Goal: Information Seeking & Learning: Get advice/opinions

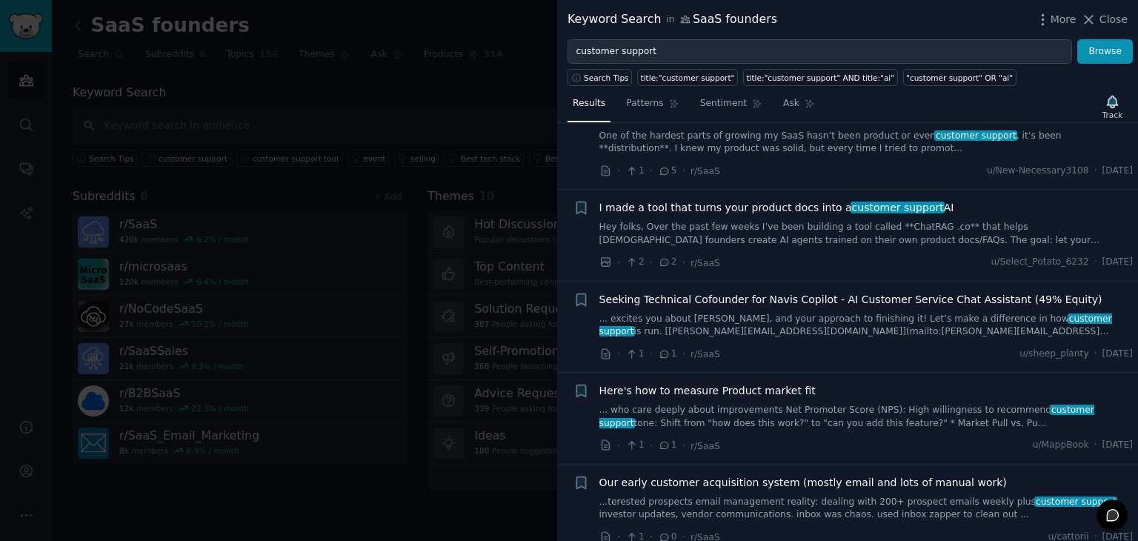
scroll to position [8798, 0]
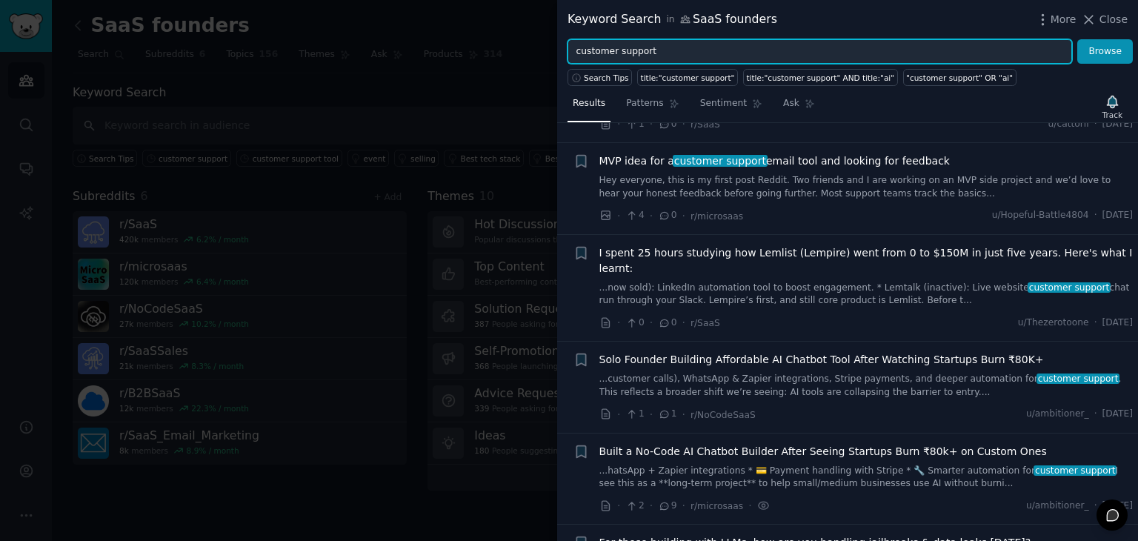
drag, startPoint x: 658, startPoint y: 57, endPoint x: 543, endPoint y: 56, distance: 114.8
click at [543, 56] on div "Keyword Search in SaaS founders More Close customer support Browse Search Tips …" at bounding box center [569, 270] width 1138 height 541
click at [1077, 39] on button "Browse" at bounding box center [1105, 51] width 56 height 25
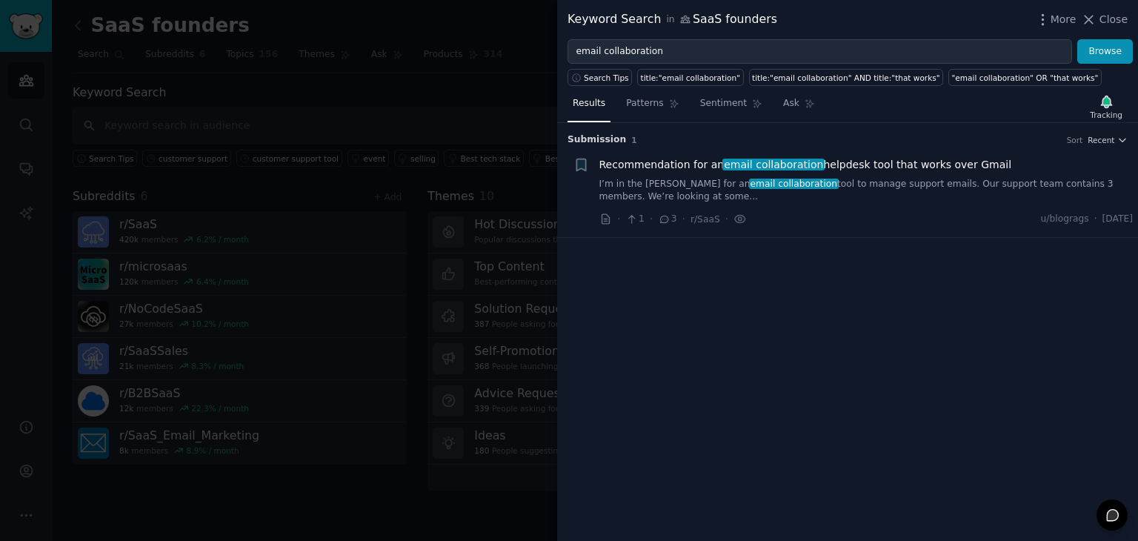
click at [816, 187] on link "I’m in the [PERSON_NAME] for an email collaboration tool to manage support emai…" at bounding box center [866, 191] width 534 height 26
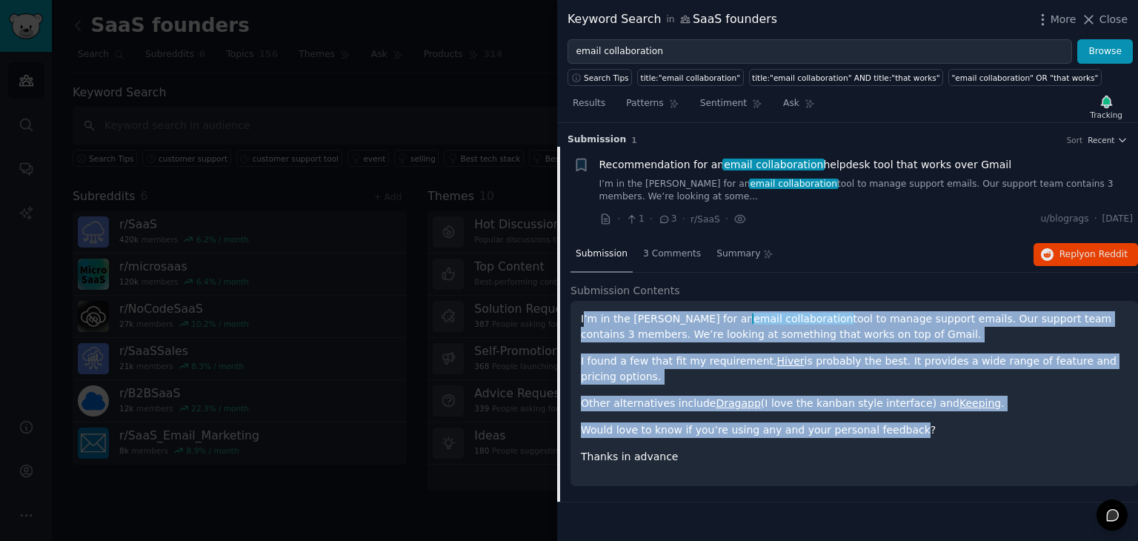
drag, startPoint x: 582, startPoint y: 319, endPoint x: 892, endPoint y: 434, distance: 330.5
click at [892, 434] on div "I’m in the [PERSON_NAME] for an email collaboration tool to manage support emai…" at bounding box center [854, 387] width 547 height 153
click at [892, 434] on p "Would love to know if you’re using any and your personal feedback?" at bounding box center [854, 430] width 547 height 16
drag, startPoint x: 893, startPoint y: 434, endPoint x: 582, endPoint y: 318, distance: 331.5
click at [582, 318] on div "I’m in the [PERSON_NAME] for an email collaboration tool to manage support emai…" at bounding box center [854, 387] width 547 height 153
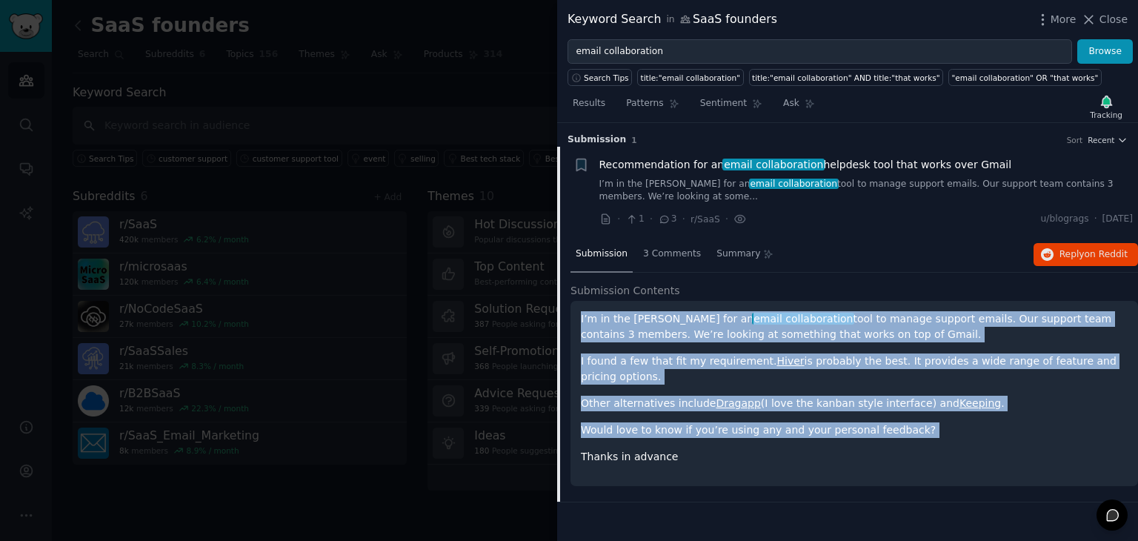
click at [582, 318] on p "I’m in the [PERSON_NAME] for an email collaboration tool to manage support emai…" at bounding box center [854, 326] width 547 height 31
drag, startPoint x: 579, startPoint y: 318, endPoint x: 702, endPoint y: 444, distance: 176.5
click at [702, 444] on div "I’m in the [PERSON_NAME] for an email collaboration tool to manage support emai…" at bounding box center [853, 393] width 567 height 185
click at [702, 444] on div "I’m in the [PERSON_NAME] for an email collaboration tool to manage support emai…" at bounding box center [854, 387] width 547 height 153
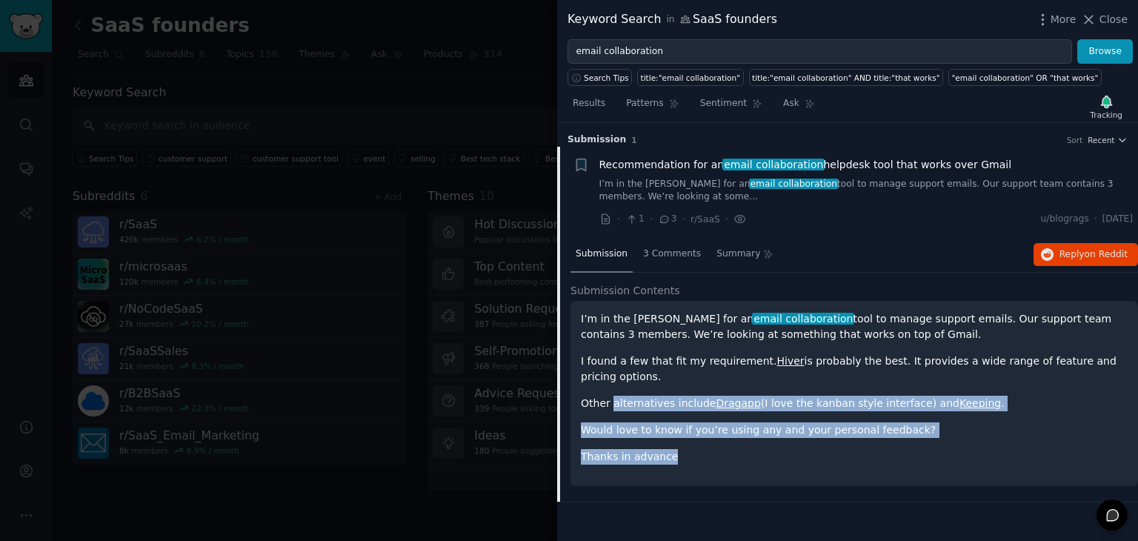
drag, startPoint x: 702, startPoint y: 444, endPoint x: 631, endPoint y: 392, distance: 88.4
click at [631, 392] on div "I’m in the [PERSON_NAME] for an email collaboration tool to manage support emai…" at bounding box center [854, 387] width 547 height 153
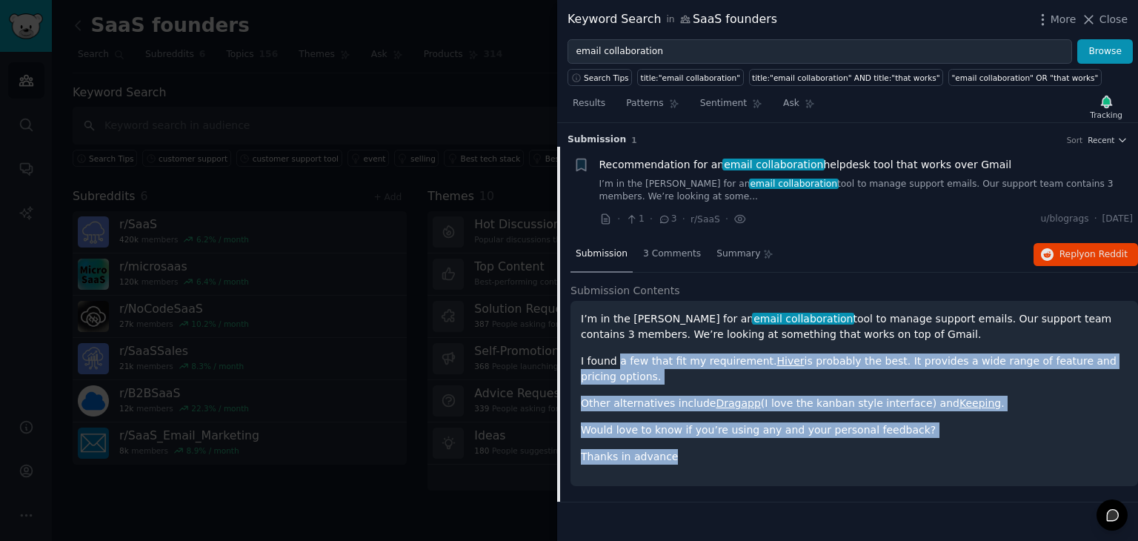
drag, startPoint x: 616, startPoint y: 366, endPoint x: 683, endPoint y: 439, distance: 99.1
click at [683, 439] on div "I’m in the [PERSON_NAME] for an email collaboration tool to manage support emai…" at bounding box center [854, 387] width 547 height 153
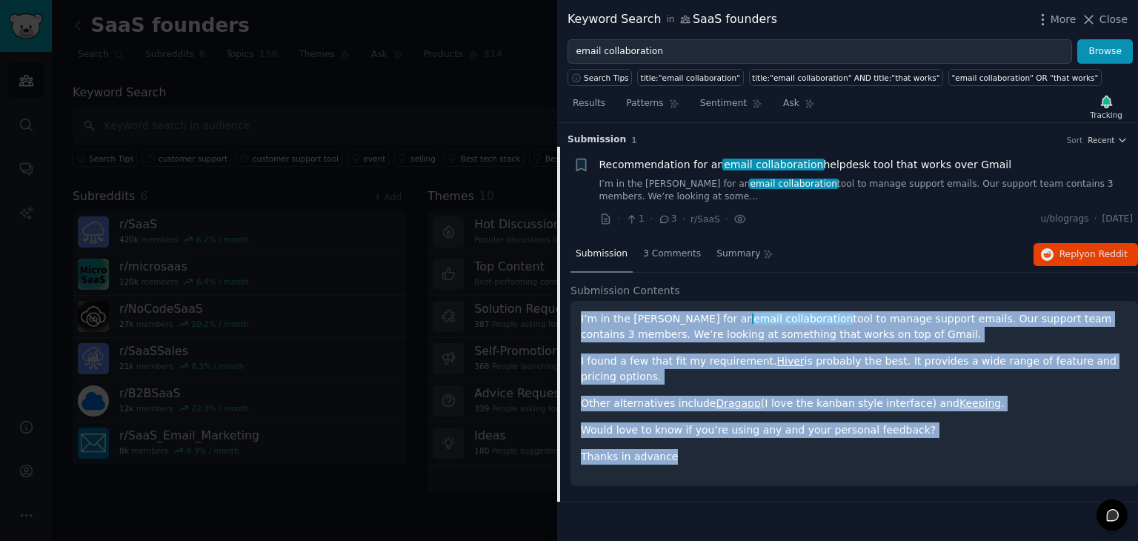
drag, startPoint x: 683, startPoint y: 450, endPoint x: 580, endPoint y: 316, distance: 168.5
click at [580, 316] on div "I’m in the [PERSON_NAME] for an email collaboration tool to manage support emai…" at bounding box center [853, 393] width 567 height 185
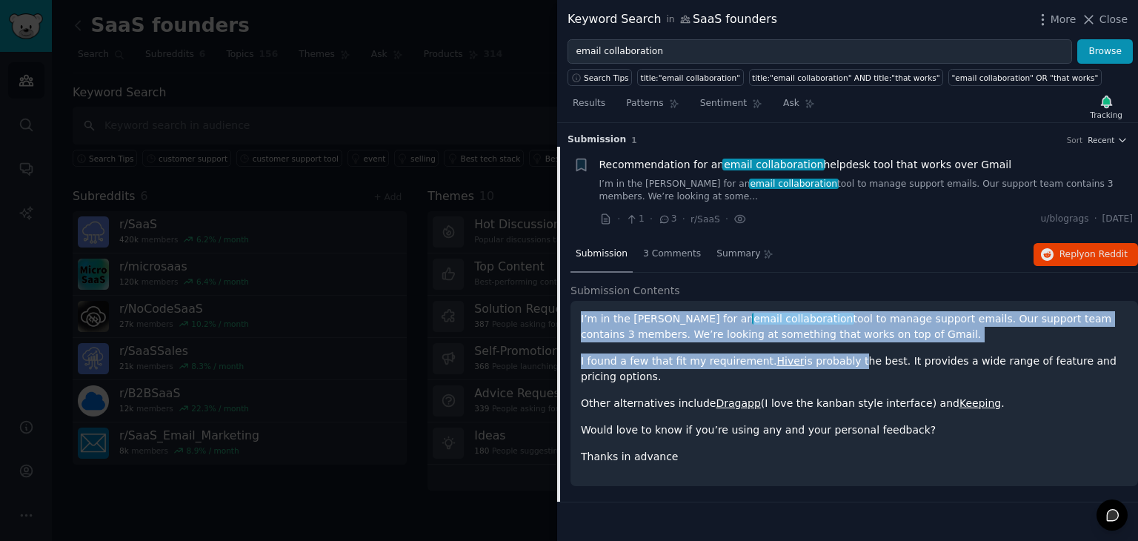
drag, startPoint x: 580, startPoint y: 316, endPoint x: 830, endPoint y: 344, distance: 251.1
click at [830, 344] on div "I’m in the [PERSON_NAME] for an email collaboration tool to manage support emai…" at bounding box center [853, 393] width 567 height 185
click at [830, 344] on div "I’m in the [PERSON_NAME] for an email collaboration tool to manage support emai…" at bounding box center [854, 387] width 547 height 153
drag, startPoint x: 827, startPoint y: 333, endPoint x: 775, endPoint y: 324, distance: 52.6
click at [775, 324] on p "I’m in the [PERSON_NAME] for an email collaboration tool to manage support emai…" at bounding box center [854, 326] width 547 height 31
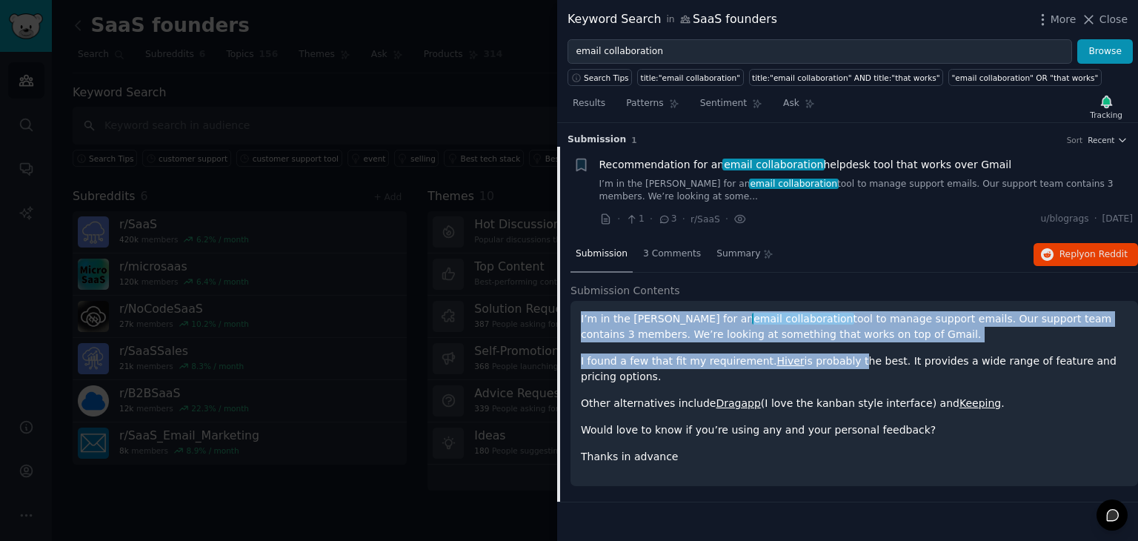
click at [775, 324] on p "I’m in the [PERSON_NAME] for an email collaboration tool to manage support emai…" at bounding box center [854, 326] width 547 height 31
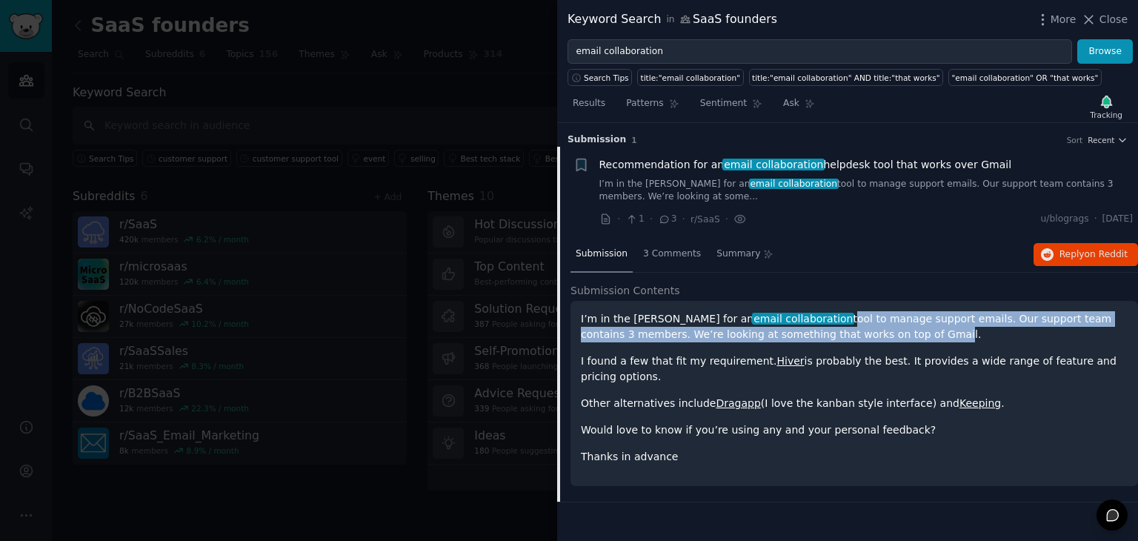
drag, startPoint x: 770, startPoint y: 321, endPoint x: 796, endPoint y: 327, distance: 27.2
click at [796, 327] on p "I’m in the [PERSON_NAME] for an email collaboration tool to manage support emai…" at bounding box center [854, 326] width 547 height 31
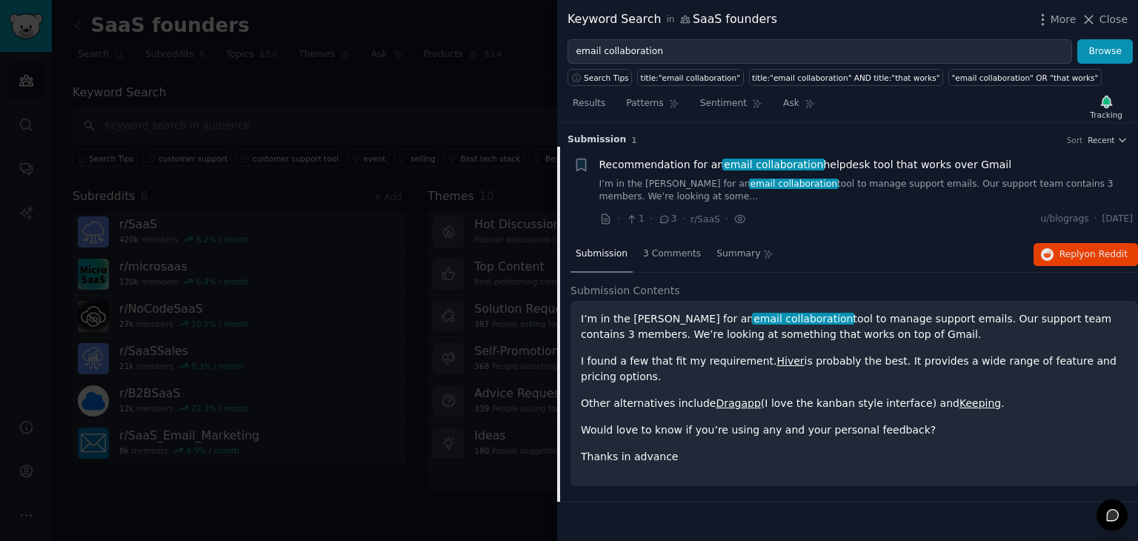
click at [812, 330] on p "I’m in the [PERSON_NAME] for an email collaboration tool to manage support emai…" at bounding box center [854, 326] width 547 height 31
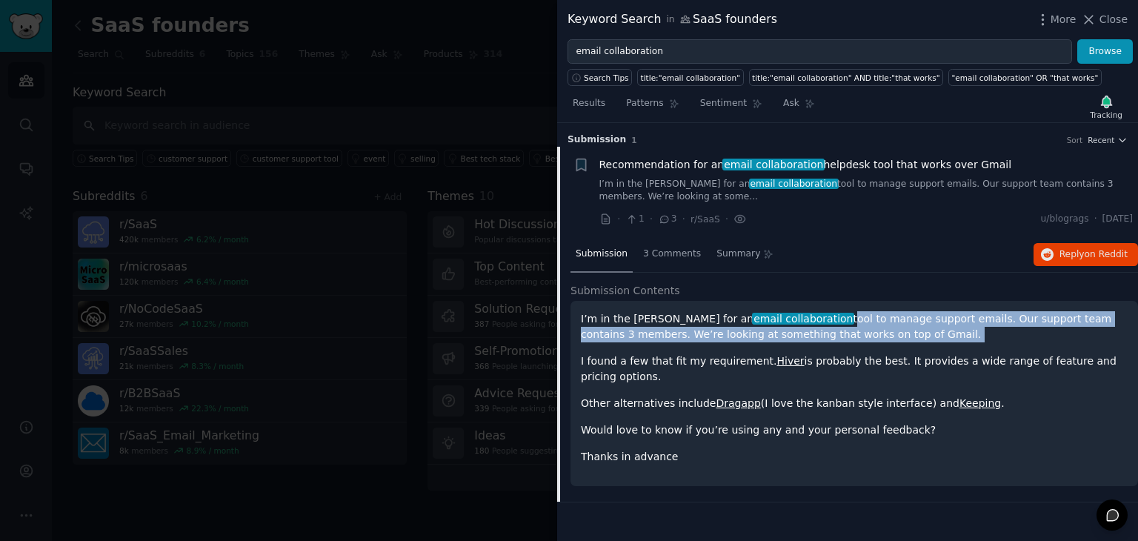
drag, startPoint x: 812, startPoint y: 330, endPoint x: 770, endPoint y: 316, distance: 44.5
click at [770, 316] on p "I’m in the [PERSON_NAME] for an email collaboration tool to manage support emai…" at bounding box center [854, 326] width 547 height 31
drag, startPoint x: 770, startPoint y: 316, endPoint x: 820, endPoint y: 331, distance: 52.7
click at [820, 331] on p "I’m in the [PERSON_NAME] for an email collaboration tool to manage support emai…" at bounding box center [854, 326] width 547 height 31
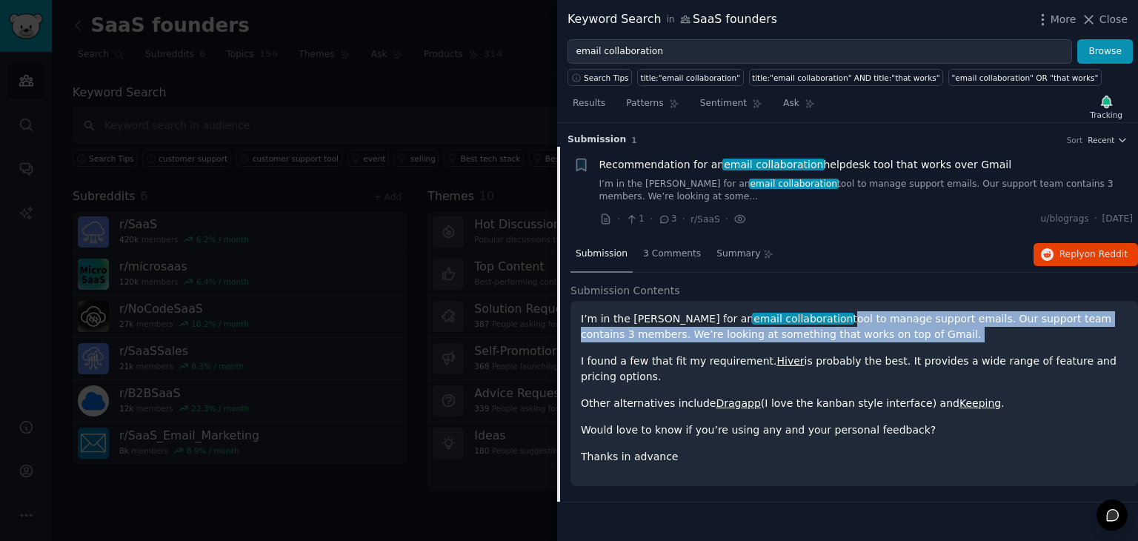
click at [820, 331] on p "I’m in the [PERSON_NAME] for an email collaboration tool to manage support emai…" at bounding box center [854, 326] width 547 height 31
drag, startPoint x: 820, startPoint y: 331, endPoint x: 827, endPoint y: 374, distance: 43.5
click at [827, 374] on div "I’m in the [PERSON_NAME] for an email collaboration tool to manage support emai…" at bounding box center [854, 387] width 547 height 153
click at [827, 374] on p "I found a few that fit my requirement. Hiver is probably the best. It provides …" at bounding box center [854, 368] width 547 height 31
drag, startPoint x: 827, startPoint y: 374, endPoint x: 829, endPoint y: 340, distance: 34.1
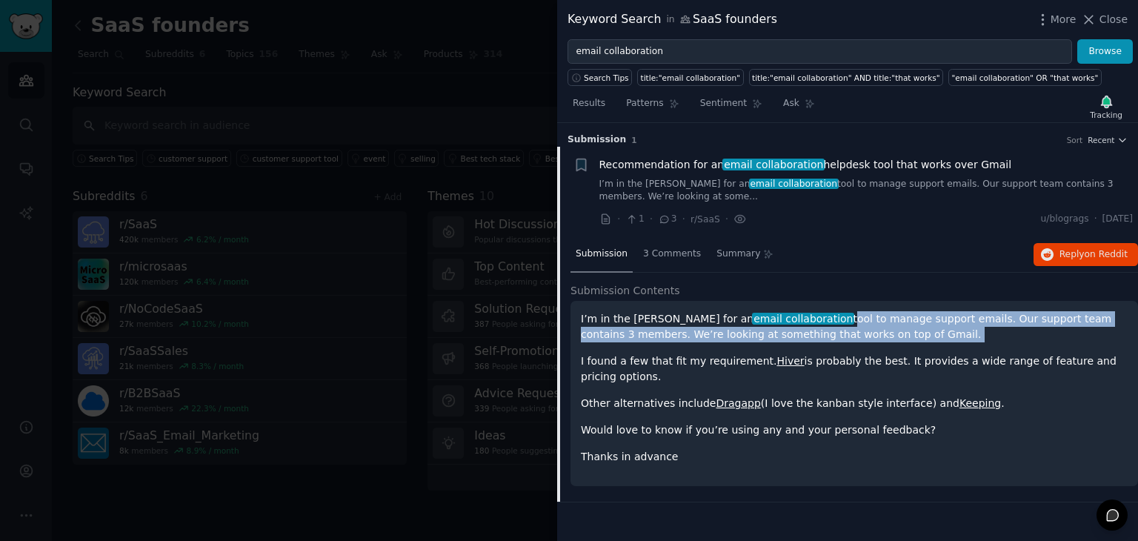
click at [829, 340] on div "I’m in the [PERSON_NAME] for an email collaboration tool to manage support emai…" at bounding box center [854, 387] width 547 height 153
click at [829, 340] on p "I’m in the [PERSON_NAME] for an email collaboration tool to manage support emai…" at bounding box center [854, 326] width 547 height 31
drag, startPoint x: 827, startPoint y: 333, endPoint x: 833, endPoint y: 372, distance: 39.7
click at [833, 372] on div "I’m in the [PERSON_NAME] for an email collaboration tool to manage support emai…" at bounding box center [854, 387] width 547 height 153
click at [833, 372] on p "I found a few that fit my requirement. Hiver is probably the best. It provides …" at bounding box center [854, 368] width 547 height 31
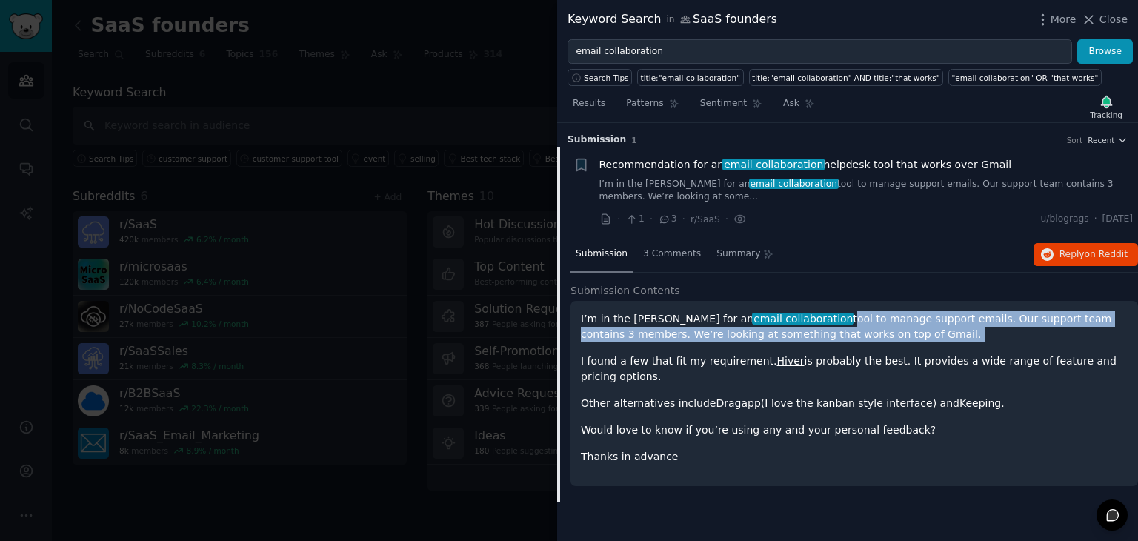
drag, startPoint x: 833, startPoint y: 372, endPoint x: 839, endPoint y: 340, distance: 32.5
click at [839, 340] on div "I’m in the [PERSON_NAME] for an email collaboration tool to manage support emai…" at bounding box center [854, 387] width 547 height 153
click at [839, 340] on p "I’m in the [PERSON_NAME] for an email collaboration tool to manage support emai…" at bounding box center [854, 326] width 547 height 31
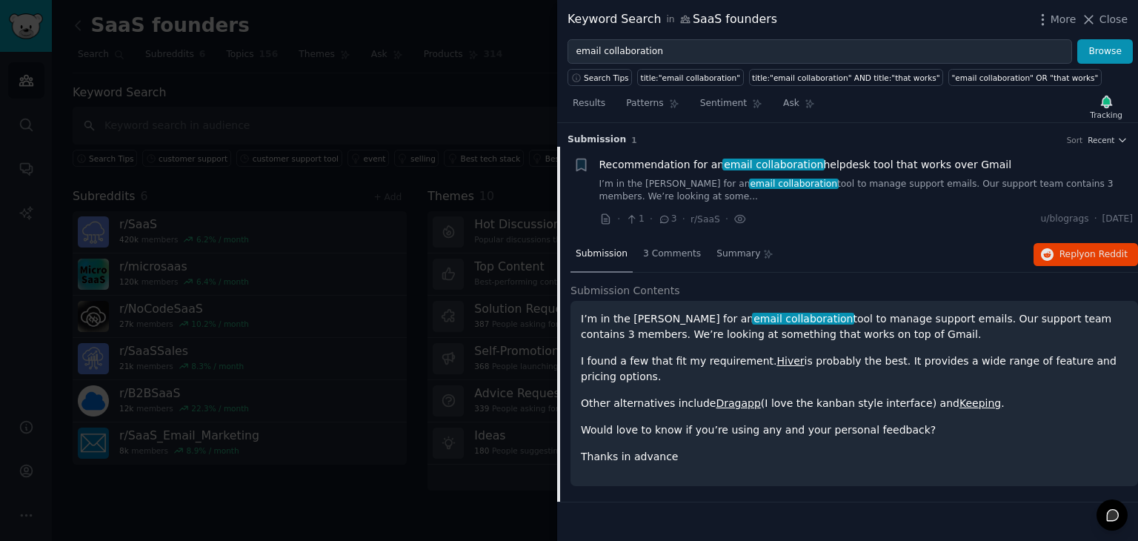
click at [930, 443] on div "I’m in the [PERSON_NAME] for an email collaboration tool to manage support emai…" at bounding box center [854, 387] width 547 height 153
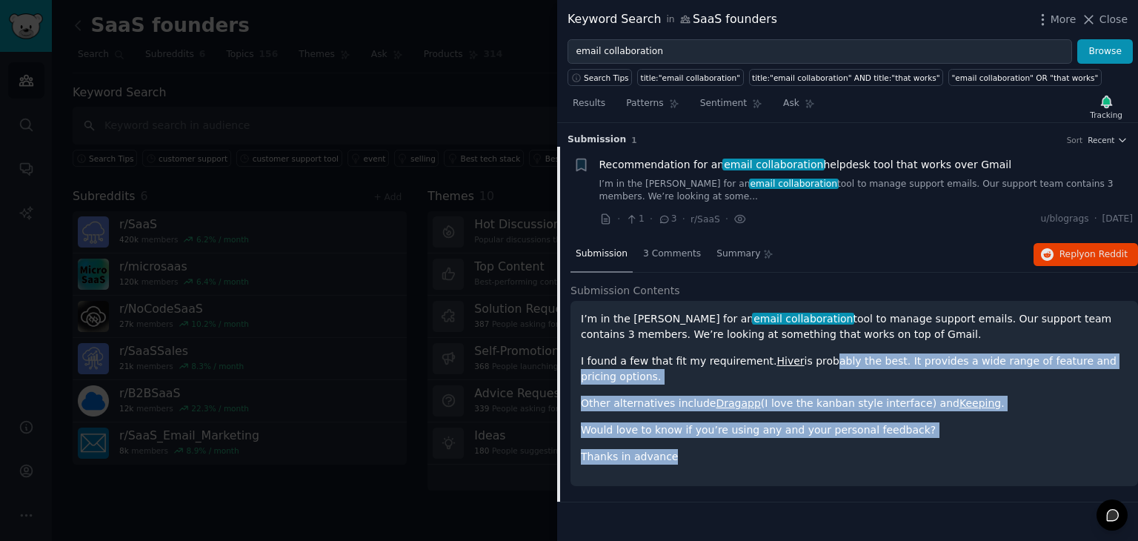
drag, startPoint x: 902, startPoint y: 436, endPoint x: 807, endPoint y: 354, distance: 125.5
click at [807, 354] on div "I’m in the [PERSON_NAME] for an email collaboration tool to manage support emai…" at bounding box center [854, 387] width 547 height 153
click at [807, 354] on p "I found a few that fit my requirement. Hiver is probably the best. It provides …" at bounding box center [854, 368] width 547 height 31
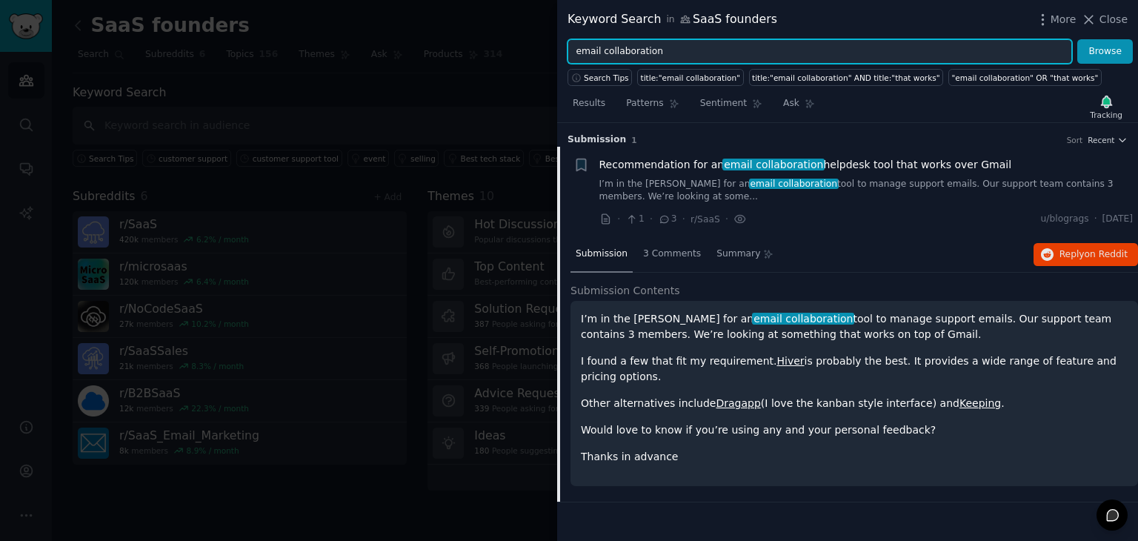
drag, startPoint x: 726, startPoint y: 47, endPoint x: 541, endPoint y: 47, distance: 185.2
click at [541, 47] on div "Keyword Search in SaaS founders More Close email collaboration Browse Search Ti…" at bounding box center [569, 270] width 1138 height 541
type input "success tools"
click at [1077, 39] on button "Browse" at bounding box center [1105, 51] width 56 height 25
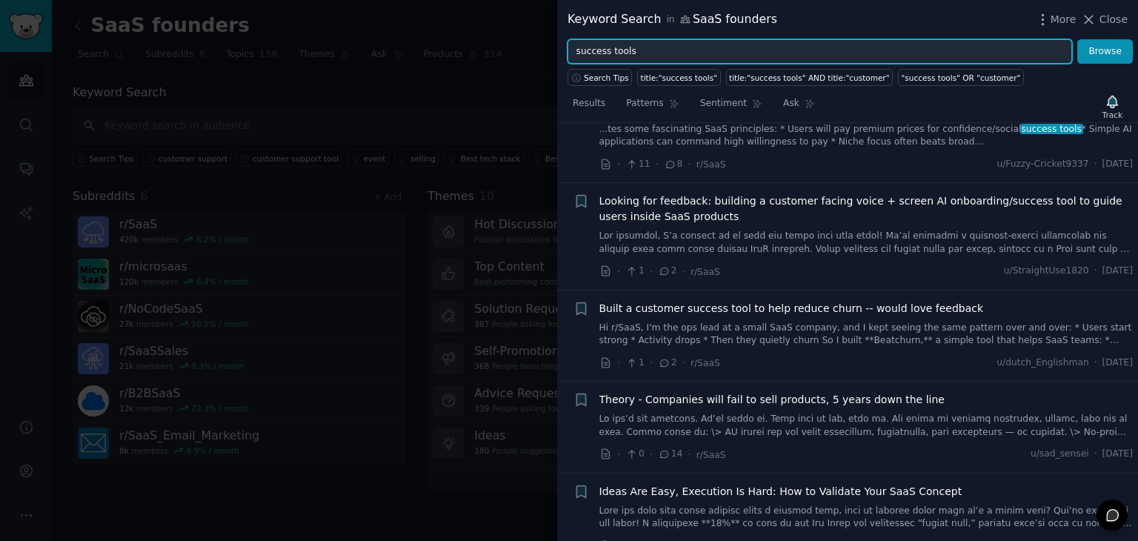
scroll to position [56, 0]
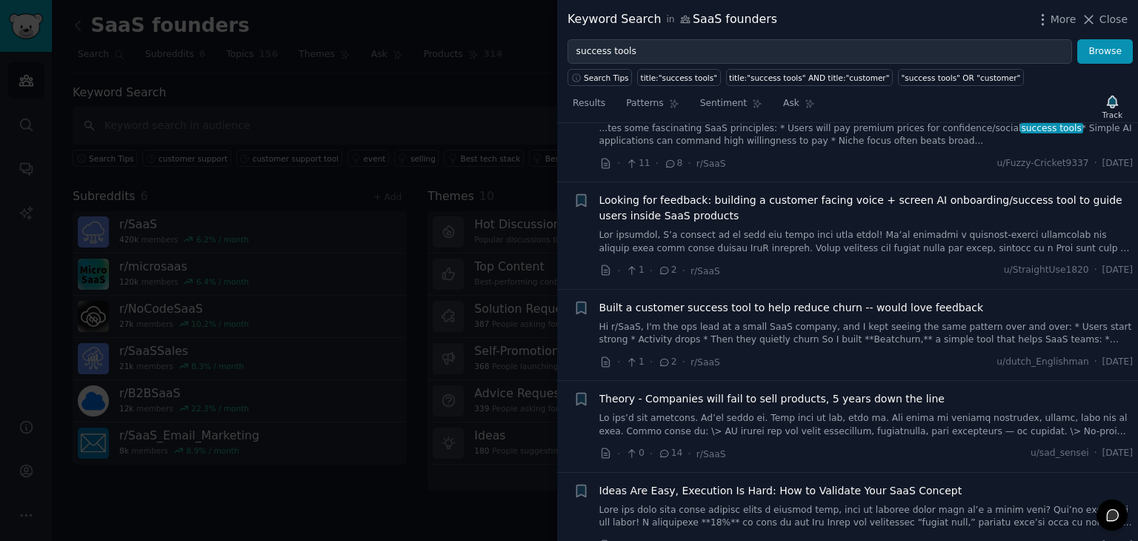
click at [818, 316] on div "Built a customer success tool to help reduce churn -- would love feedback Hi r/…" at bounding box center [866, 323] width 534 height 47
click at [753, 334] on link "Hi r/SaaS, I'm the ops lead at a small SaaS company, and I kept seeing the same…" at bounding box center [866, 334] width 534 height 26
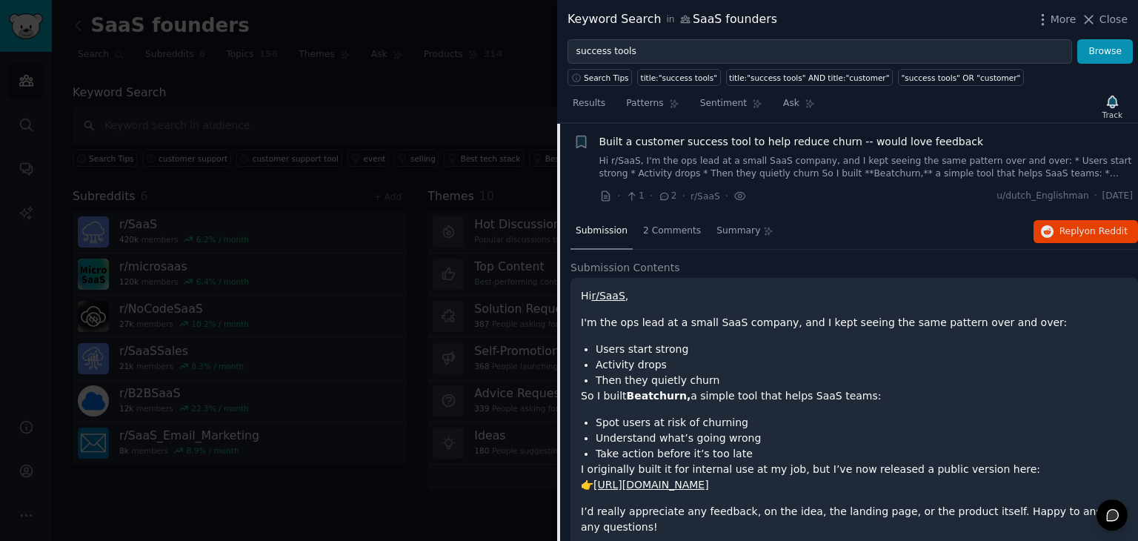
scroll to position [282, 0]
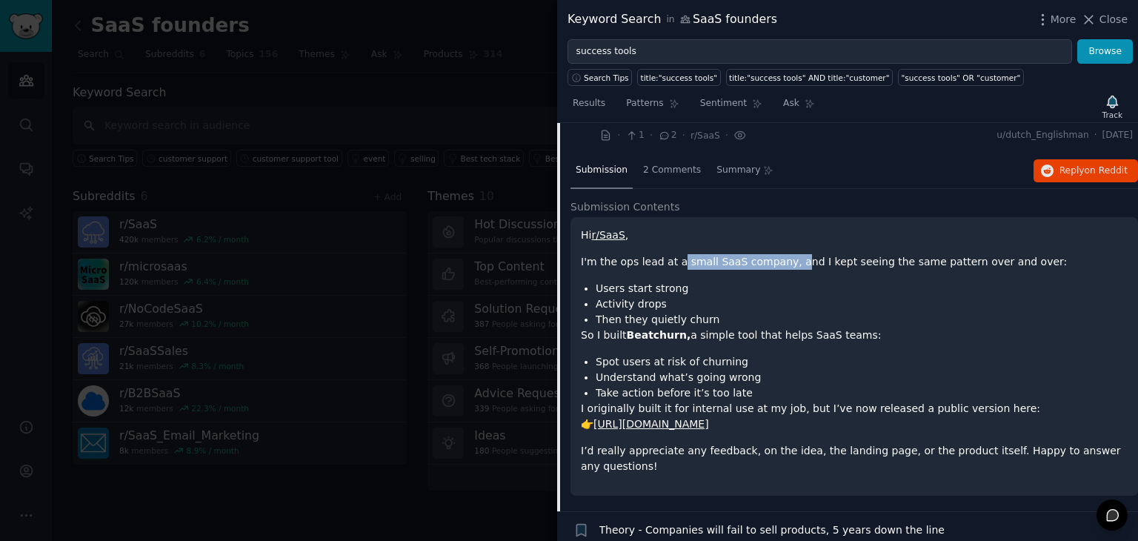
drag, startPoint x: 674, startPoint y: 267, endPoint x: 781, endPoint y: 262, distance: 106.8
click at [781, 262] on p "I'm the ops lead at a small SaaS company, and I kept seeing the same pattern ov…" at bounding box center [854, 262] width 547 height 16
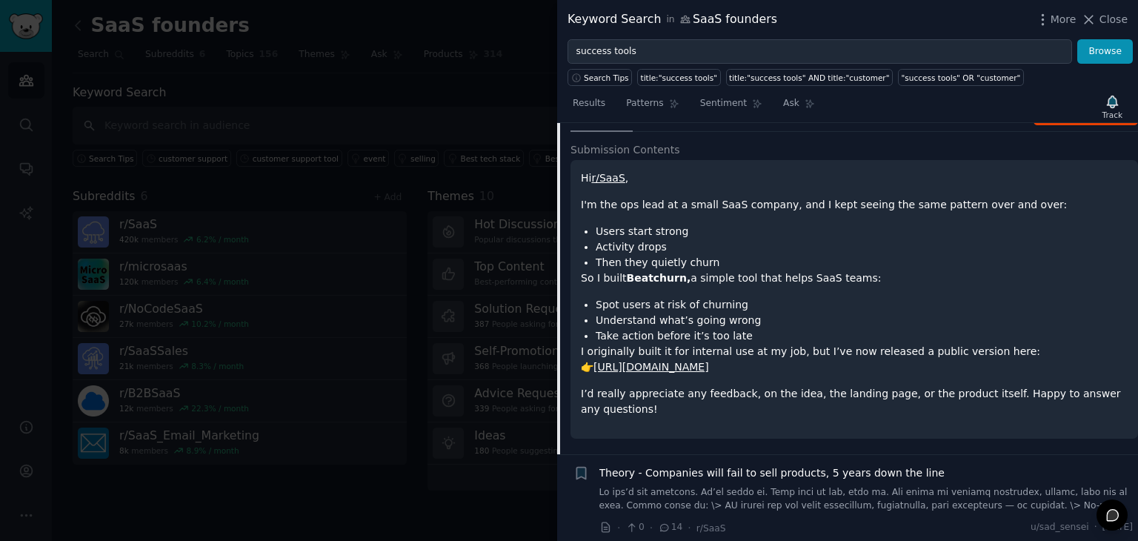
scroll to position [360, 0]
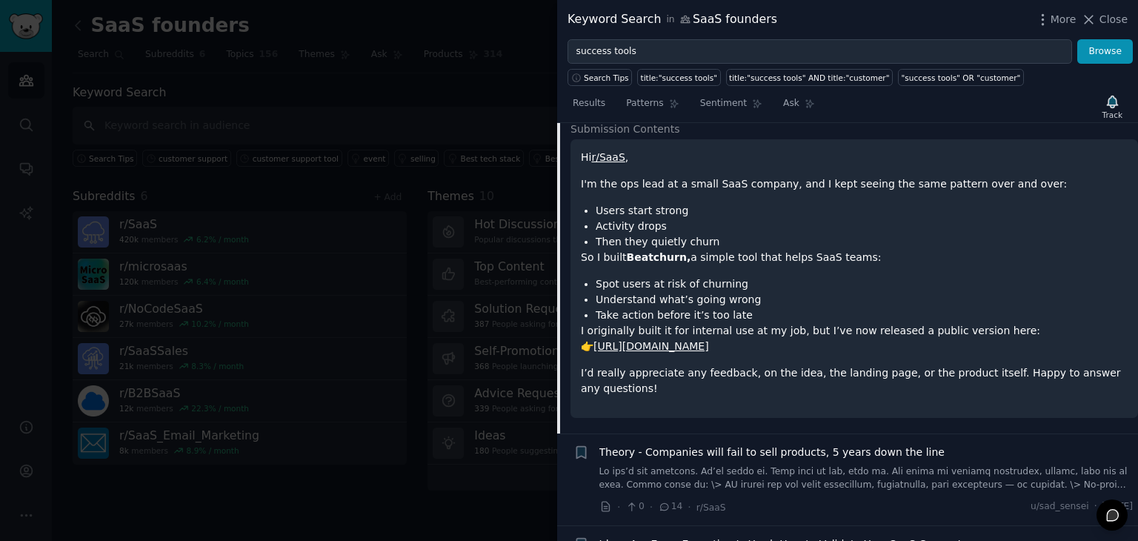
click at [665, 347] on link "[URL][DOMAIN_NAME]" at bounding box center [651, 346] width 116 height 12
